Goal: Find specific page/section

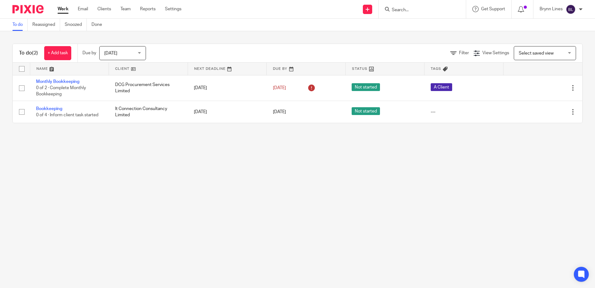
click at [419, 9] on input "Search" at bounding box center [419, 10] width 56 height 6
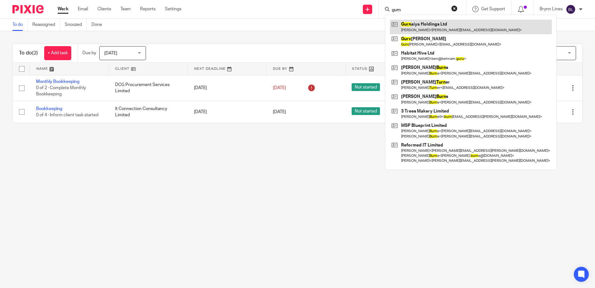
type input "gurn"
click at [414, 27] on link at bounding box center [471, 27] width 162 height 14
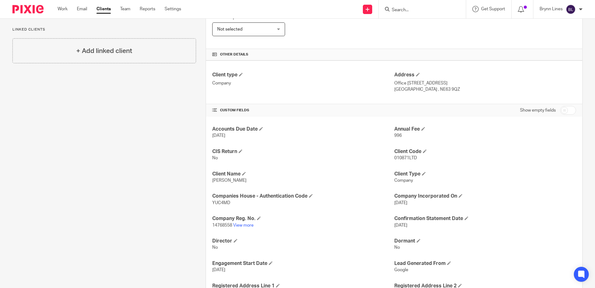
scroll to position [156, 0]
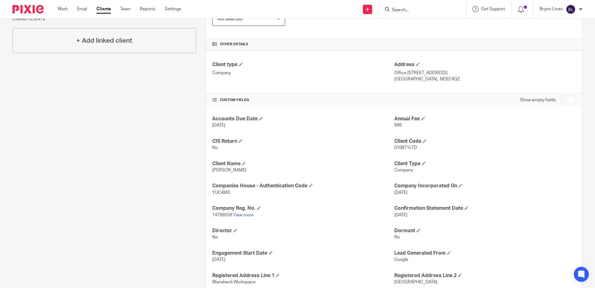
click at [220, 213] on span "14768558" at bounding box center [222, 215] width 20 height 4
copy span "14768558"
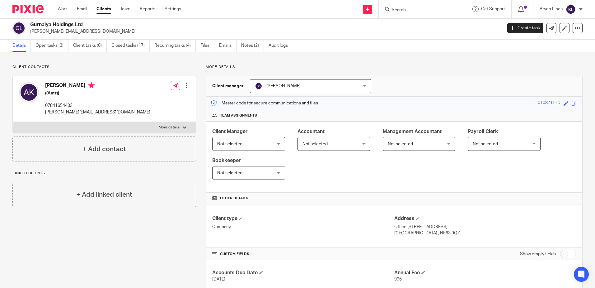
scroll to position [0, 0]
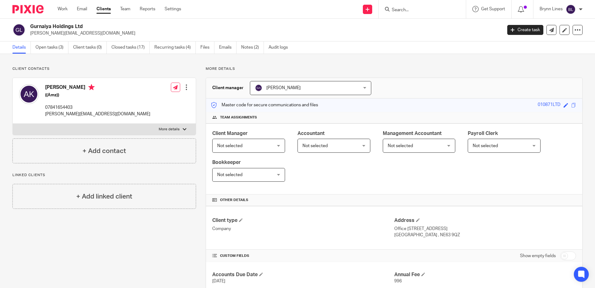
drag, startPoint x: 43, startPoint y: 84, endPoint x: 71, endPoint y: 87, distance: 28.5
click at [71, 87] on div "[PERSON_NAME] ((Amz)) 07841654403 [PERSON_NAME][EMAIL_ADDRESS][DOMAIN_NAME]" at bounding box center [84, 100] width 131 height 39
copy h4 "[PERSON_NAME]"
drag, startPoint x: 74, startPoint y: 86, endPoint x: 87, endPoint y: 87, distance: 13.2
click at [87, 87] on h4 "[PERSON_NAME]" at bounding box center [97, 88] width 105 height 8
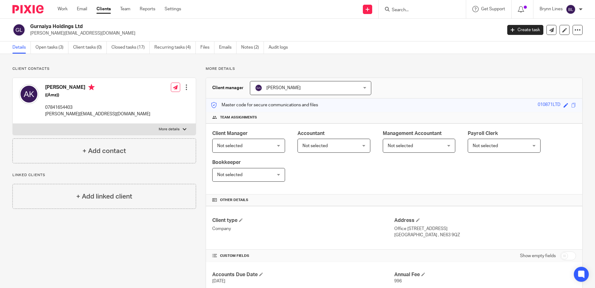
copy h4 "[PERSON_NAME]"
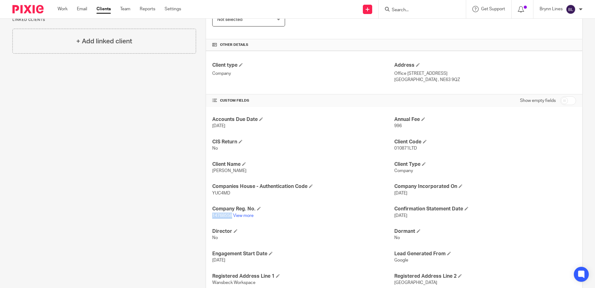
scroll to position [156, 0]
click at [217, 215] on span "14768558" at bounding box center [222, 215] width 20 height 4
drag, startPoint x: 210, startPoint y: 215, endPoint x: 231, endPoint y: 216, distance: 21.2
copy span "14768558"
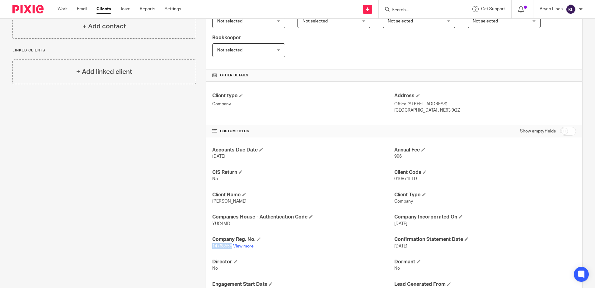
scroll to position [0, 0]
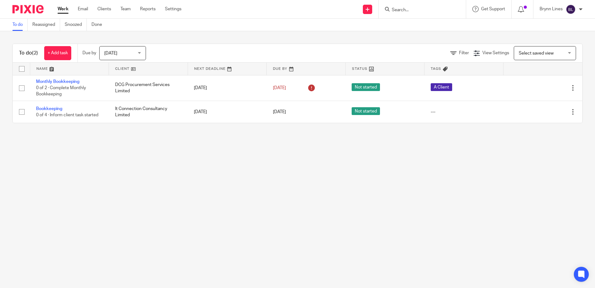
click at [419, 10] on input "Search" at bounding box center [419, 10] width 56 height 6
click at [406, 12] on input "Search" at bounding box center [419, 10] width 56 height 6
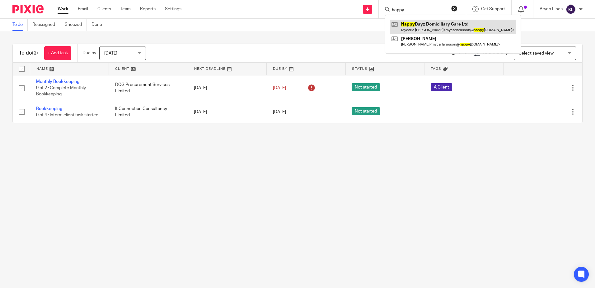
type input "happy"
click at [413, 26] on link at bounding box center [453, 27] width 126 height 14
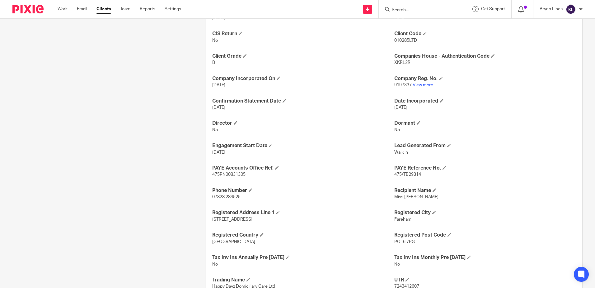
scroll to position [280, 0]
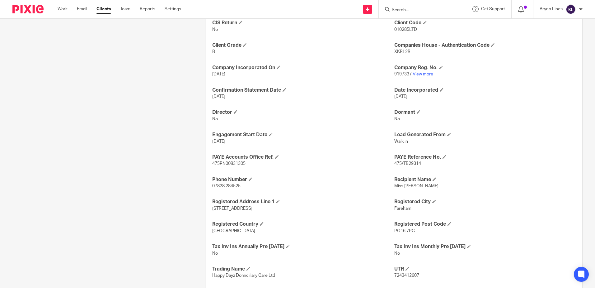
click at [226, 163] on span "475PN00831305" at bounding box center [228, 163] width 33 height 4
copy span "475PN00831305"
